Goal: Find specific page/section: Find specific page/section

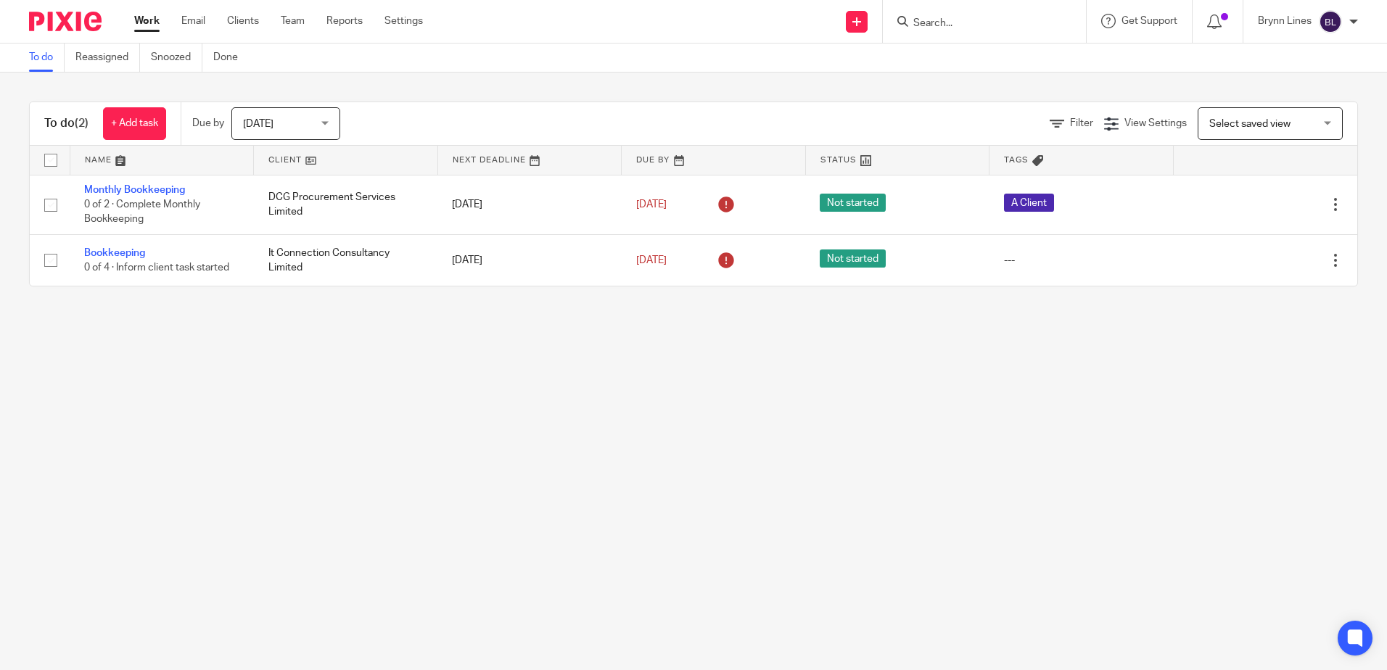
click at [334, 57] on div "To do Reassigned Snoozed Done" at bounding box center [693, 58] width 1387 height 29
click at [923, 17] on form at bounding box center [989, 21] width 155 height 18
click at [931, 25] on input "Search" at bounding box center [977, 23] width 131 height 13
type input "ns consultyin"
click at [981, 92] on div "NS Consultin g 1 Limited Tristan Galea < tristan@356group.com > Nicholas Spiter…" at bounding box center [1031, 68] width 268 height 68
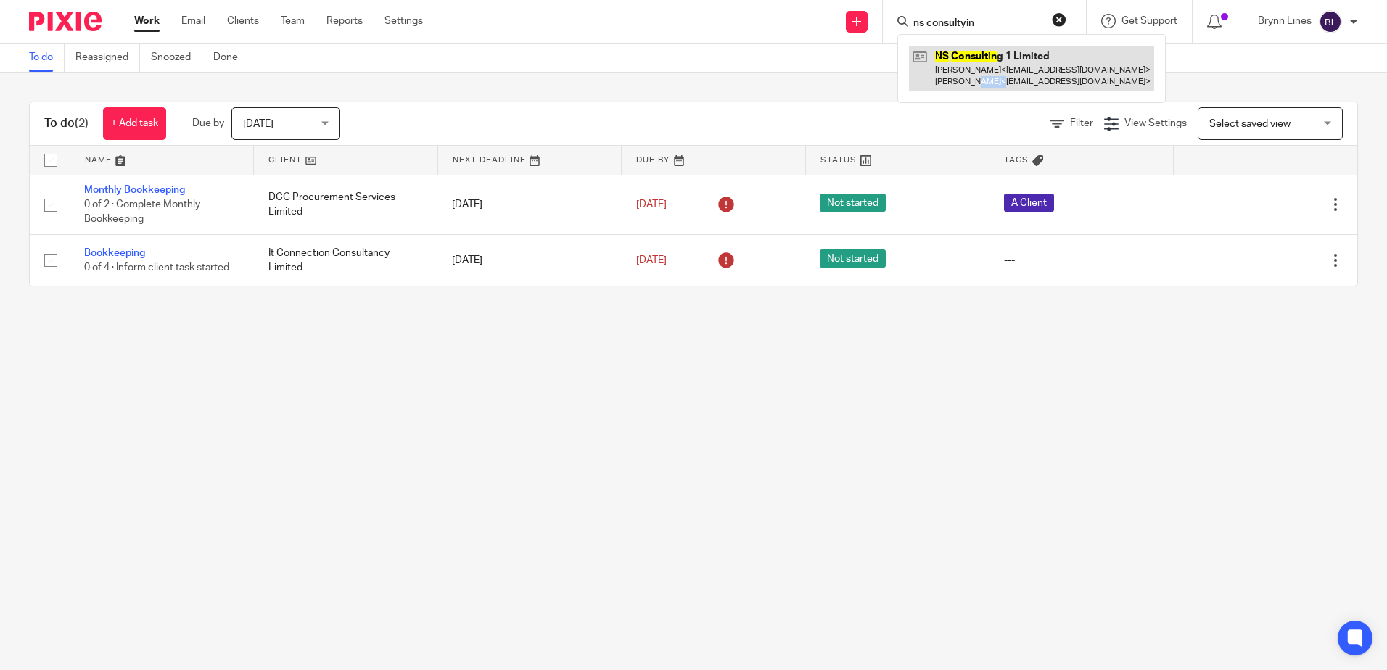
drag, startPoint x: 981, startPoint y: 92, endPoint x: 981, endPoint y: 84, distance: 8.0
click at [981, 91] on div "NS Consultin g 1 Limited Tristan Galea < tristan@356group.com > Nicholas Spiter…" at bounding box center [1031, 68] width 268 height 68
click at [982, 84] on link at bounding box center [1031, 68] width 245 height 45
click at [984, 78] on link at bounding box center [1031, 68] width 245 height 45
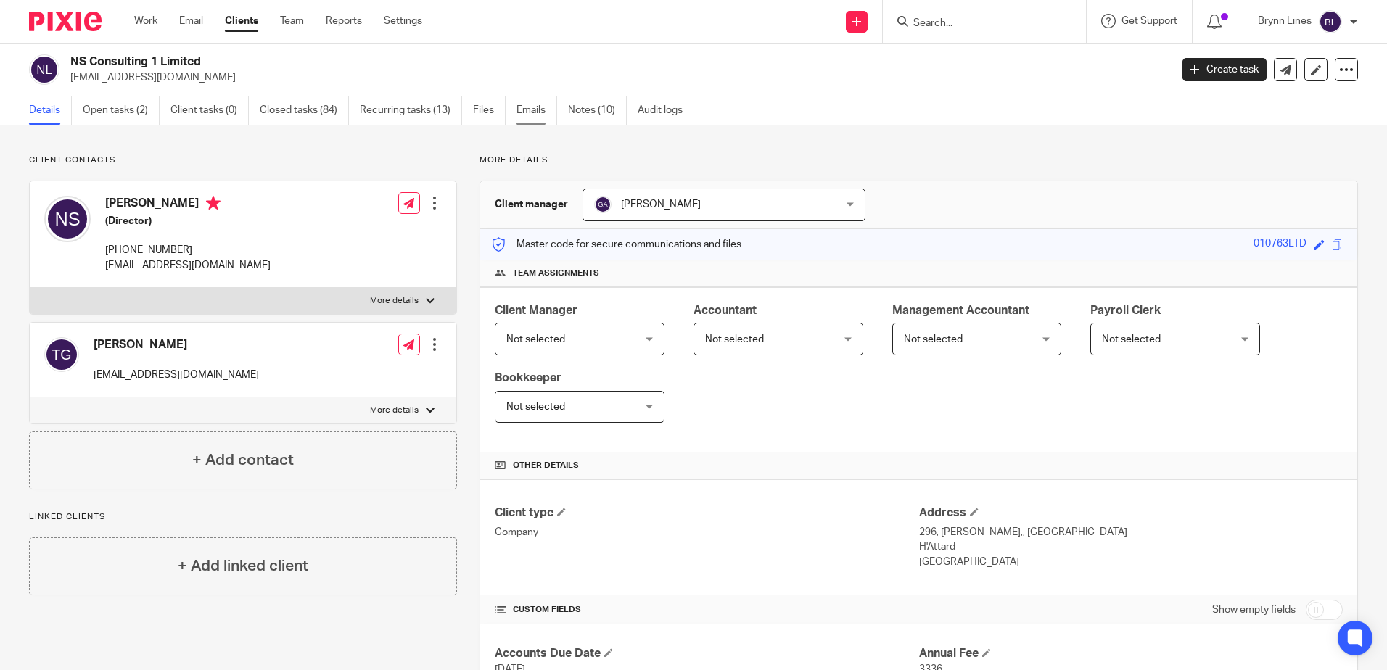
click at [536, 108] on link "Emails" at bounding box center [536, 110] width 41 height 28
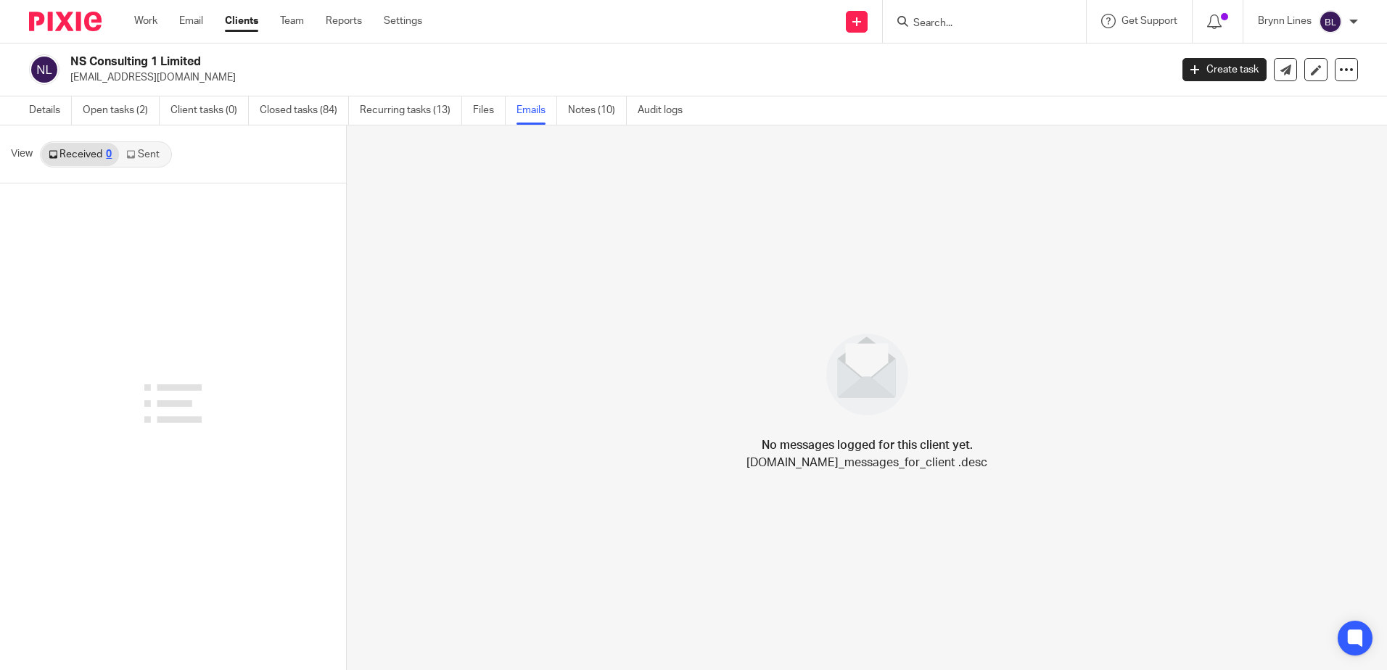
click at [148, 161] on link "Sent" at bounding box center [144, 154] width 51 height 23
